Goal: Task Accomplishment & Management: Manage account settings

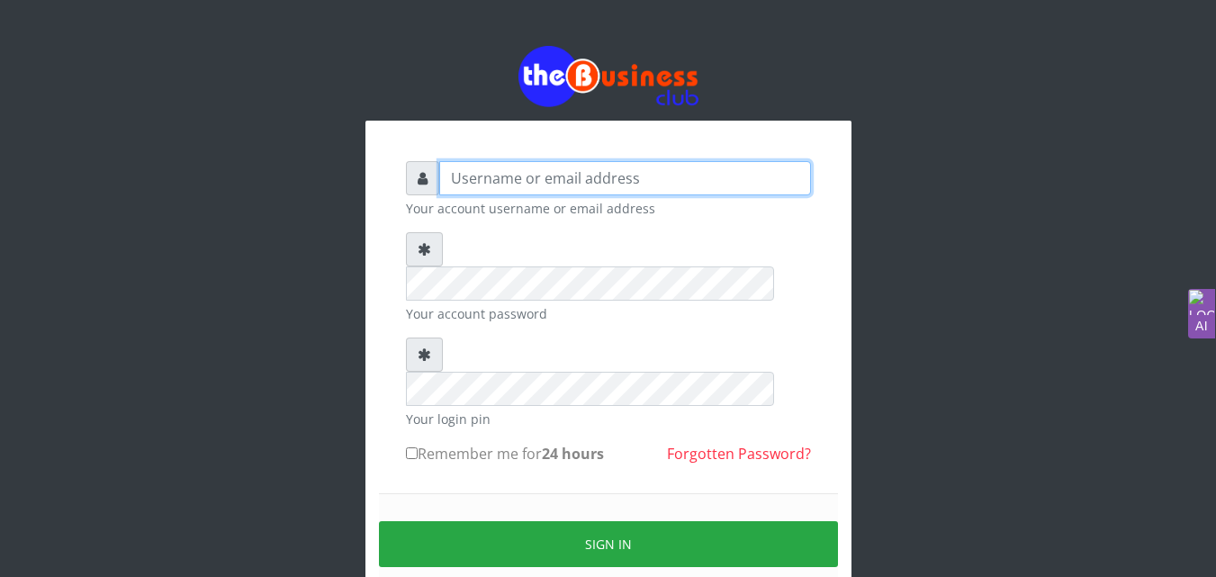
click at [516, 176] on input "text" at bounding box center [625, 178] width 372 height 34
type input "annitauwakwe@gmail.com"
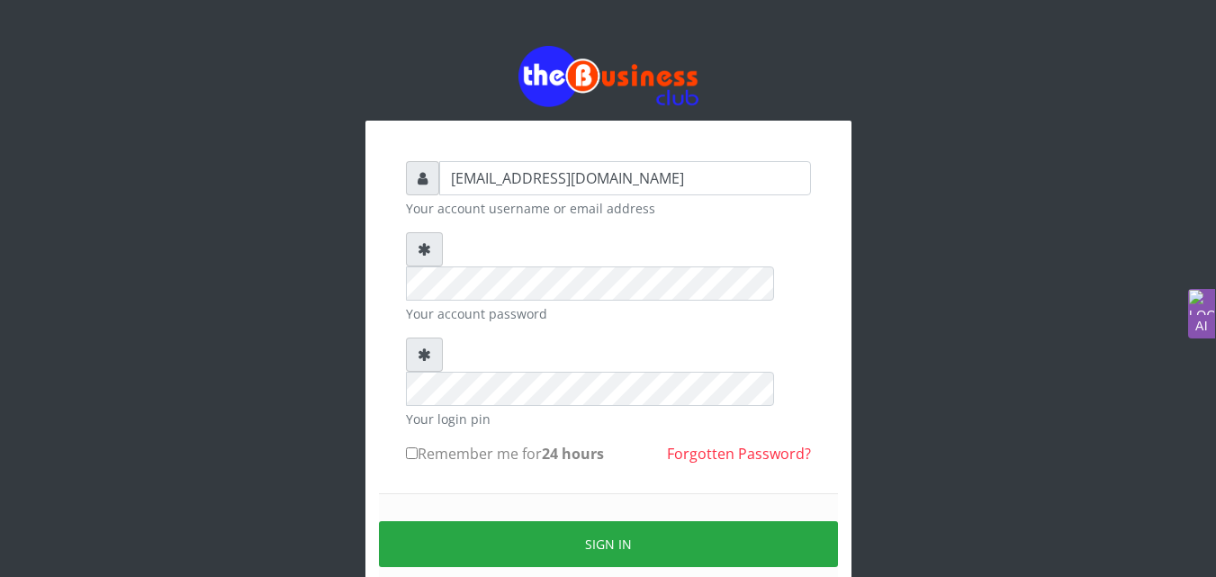
click at [411, 447] on input "Remember me for 24 hours" at bounding box center [412, 453] width 12 height 12
checkbox input "true"
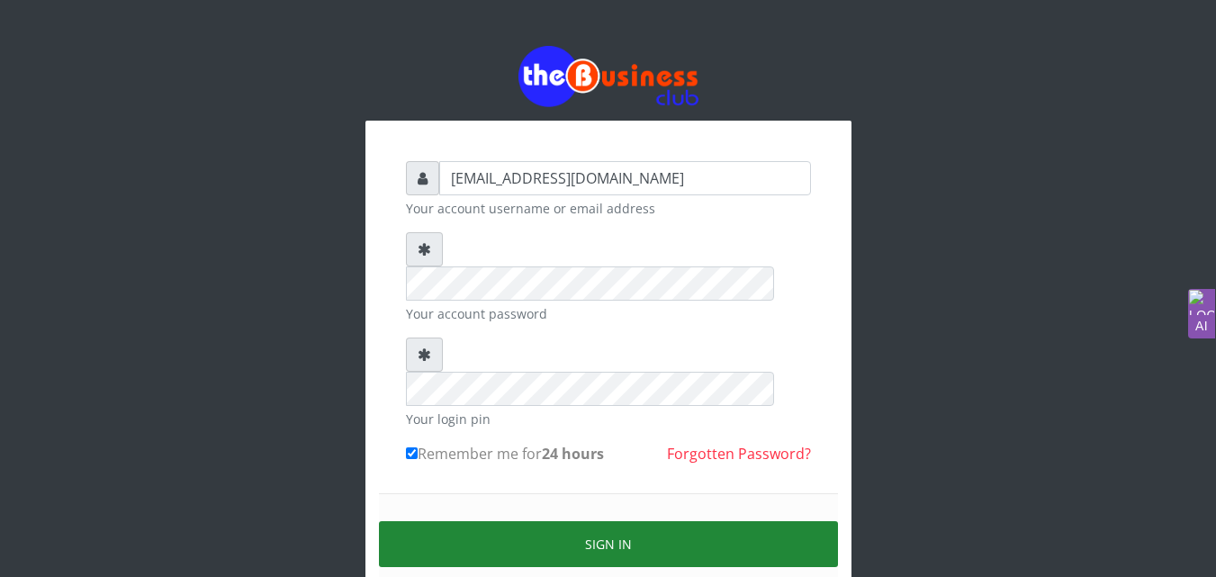
click at [531, 521] on button "Sign in" at bounding box center [608, 544] width 459 height 46
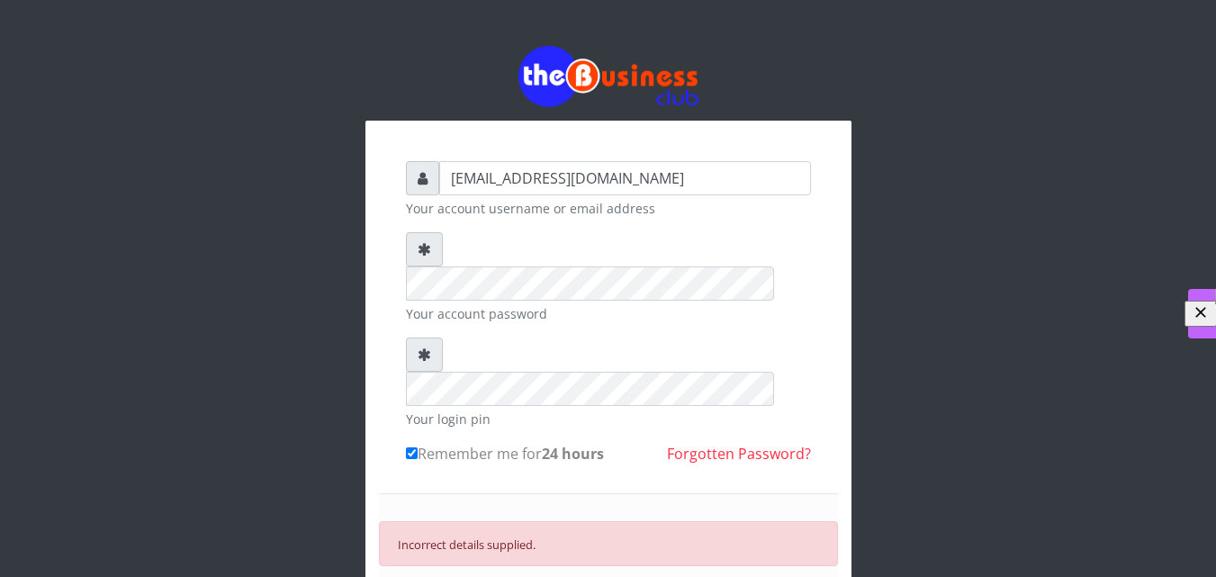
click at [1192, 303] on icon "button" at bounding box center [1201, 312] width 18 height 18
click at [1213, 304] on button "button" at bounding box center [1217, 299] width 14 height 19
click at [1192, 303] on icon "button" at bounding box center [1201, 312] width 18 height 18
click at [418, 347] on icon at bounding box center [425, 354] width 14 height 14
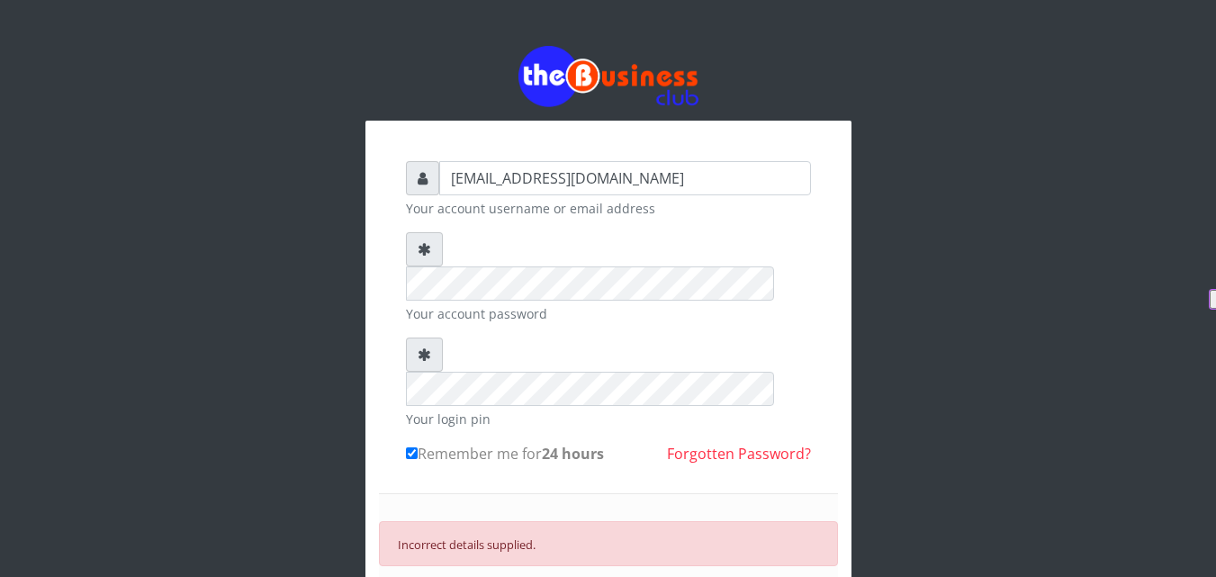
click at [422, 347] on icon at bounding box center [425, 354] width 14 height 14
click at [423, 347] on icon at bounding box center [425, 354] width 14 height 14
click at [527, 536] on small "Incorrect details supplied." at bounding box center [467, 544] width 138 height 16
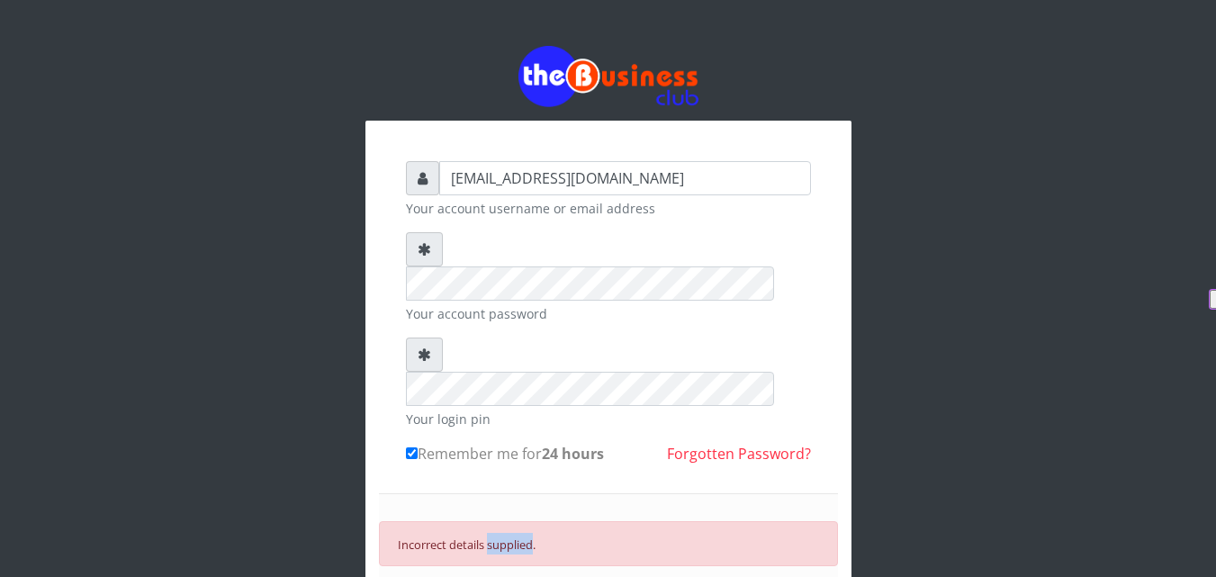
click at [527, 536] on small "Incorrect details supplied." at bounding box center [467, 544] width 138 height 16
click at [595, 521] on div "Incorrect details supplied." at bounding box center [608, 543] width 459 height 45
click at [726, 444] on link "Forgotten Password?" at bounding box center [739, 454] width 144 height 20
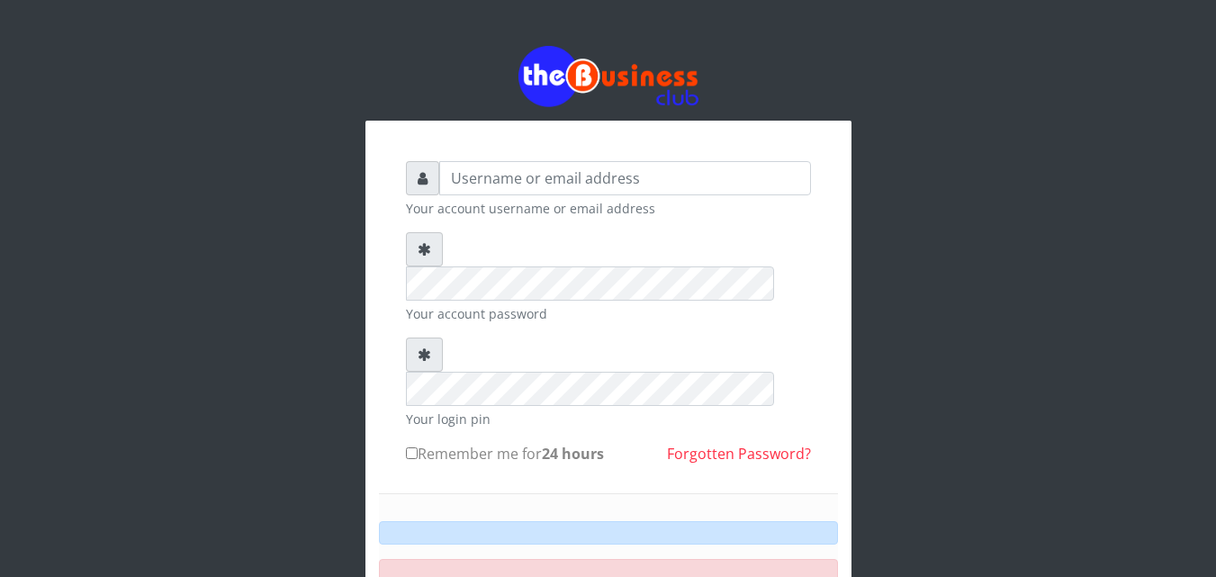
click at [610, 411] on form "Your account username or email address Your account password Your login pin Rem…" at bounding box center [608, 437] width 405 height 553
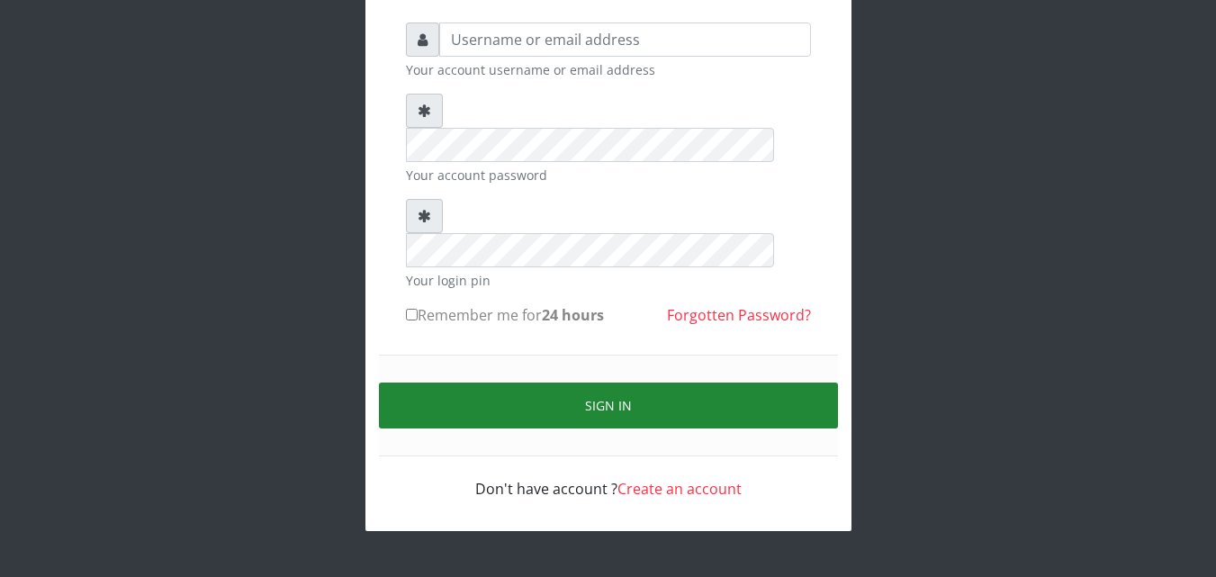
scroll to position [70, 0]
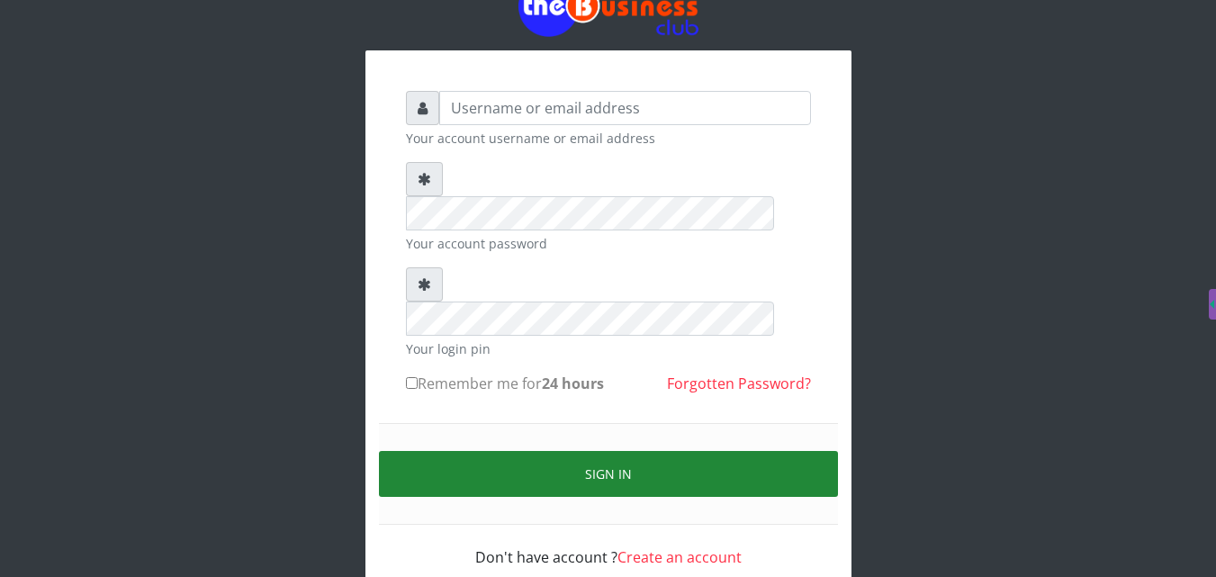
click at [633, 451] on button "Sign in" at bounding box center [608, 474] width 459 height 46
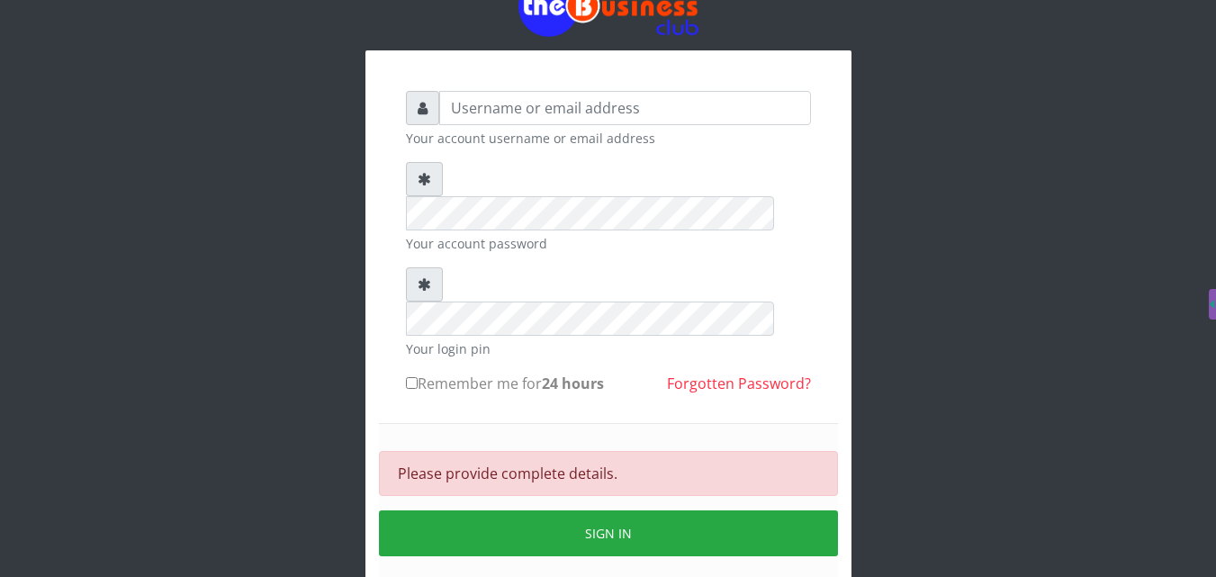
click at [965, 133] on div "Your account username or email address Your account password Your login pin Rem…" at bounding box center [608, 317] width 1026 height 775
